Goal: Task Accomplishment & Management: Use online tool/utility

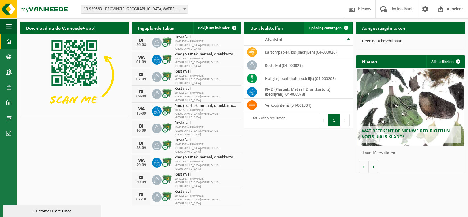
click at [344, 28] on span at bounding box center [346, 28] width 12 height 12
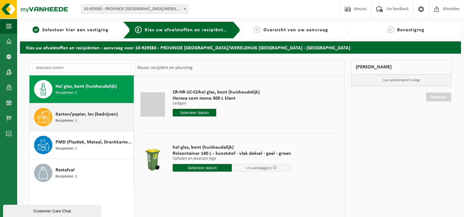
click at [104, 115] on span "Karton/papier, los (bedrijven)" at bounding box center [86, 114] width 62 height 7
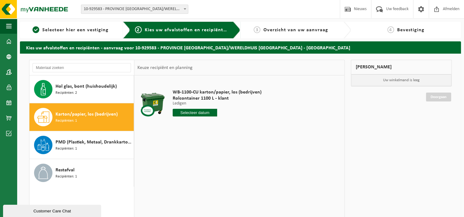
click at [192, 112] on input "text" at bounding box center [195, 113] width 44 height 8
click at [221, 167] on div "28 29 30 31 1 2 3 4 5 6 7 8 9 10 11 12 13 14 15 16 17 18 19 20 21 22 23 24 25 2…" at bounding box center [210, 167] width 75 height 49
click at [241, 127] on icon at bounding box center [242, 127] width 10 height 10
click at [176, 146] on div "1" at bounding box center [178, 148] width 11 height 10
type input "Van [DATE]"
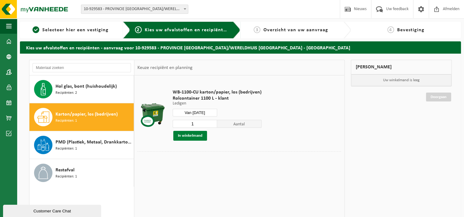
click at [185, 136] on button "In winkelmand" at bounding box center [190, 136] width 34 height 10
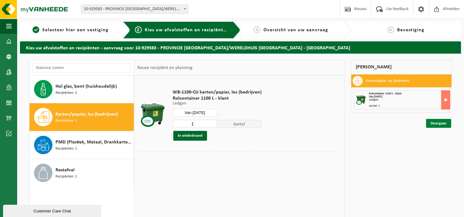
click at [439, 124] on link "Doorgaan" at bounding box center [438, 123] width 25 height 9
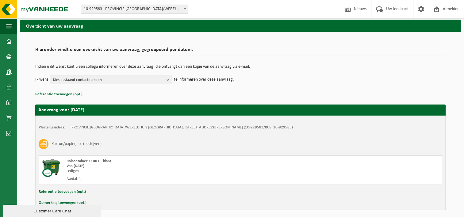
scroll to position [36, 0]
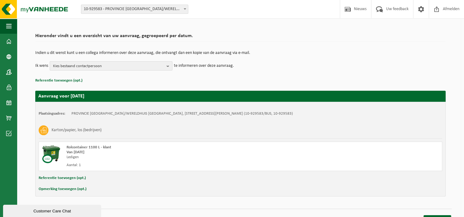
click at [161, 64] on span "Kies bestaand contactpersoon" at bounding box center [108, 66] width 111 height 9
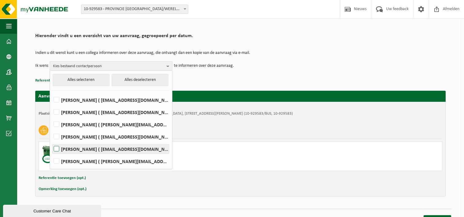
click at [87, 148] on label "[PERSON_NAME] ( [EMAIL_ADDRESS][DOMAIN_NAME] )" at bounding box center [110, 148] width 116 height 9
click at [51, 141] on input "[PERSON_NAME] ( [EMAIL_ADDRESS][DOMAIN_NAME] )" at bounding box center [51, 141] width 0 height 0
checkbox input "true"
click at [303, 174] on div "Referentie toevoegen (opt.)" at bounding box center [240, 178] width 403 height 8
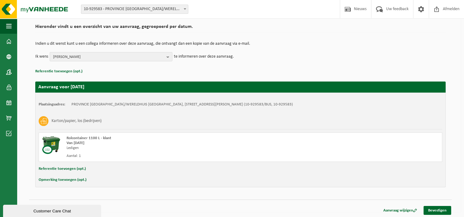
scroll to position [45, 0]
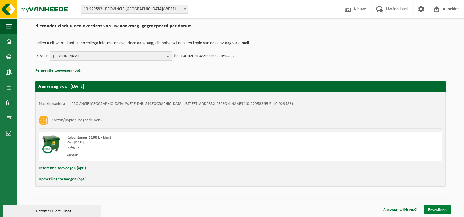
click at [433, 211] on link "Bevestigen" at bounding box center [437, 209] width 28 height 9
